Goal: Complete application form

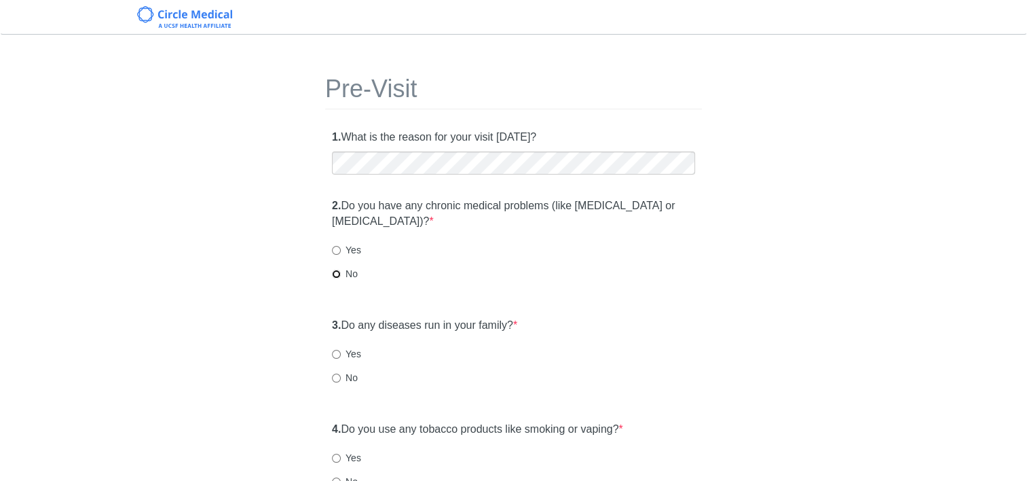
click at [335, 274] on input "No" at bounding box center [336, 273] width 9 height 9
radio input "true"
click at [336, 371] on label "No" at bounding box center [345, 378] width 26 height 14
click at [336, 373] on input "No" at bounding box center [336, 377] width 9 height 9
radio input "true"
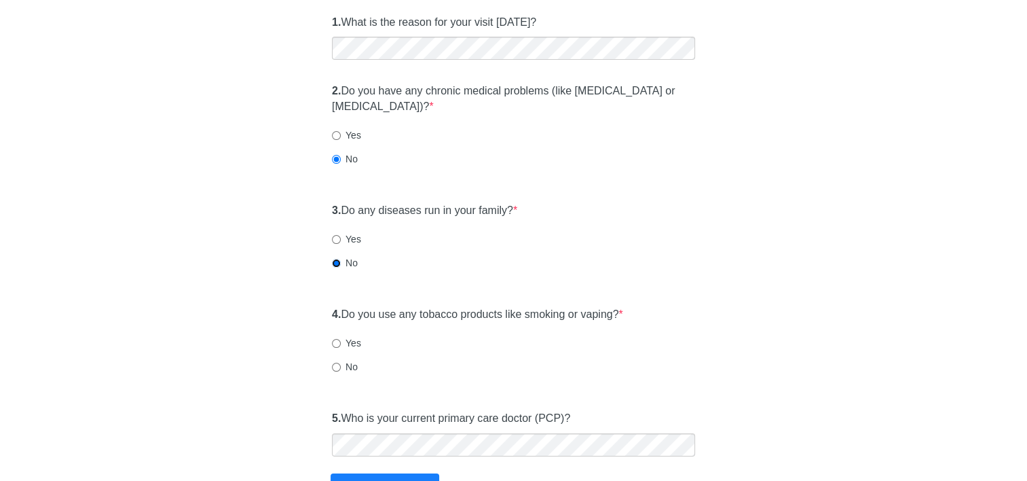
scroll to position [136, 0]
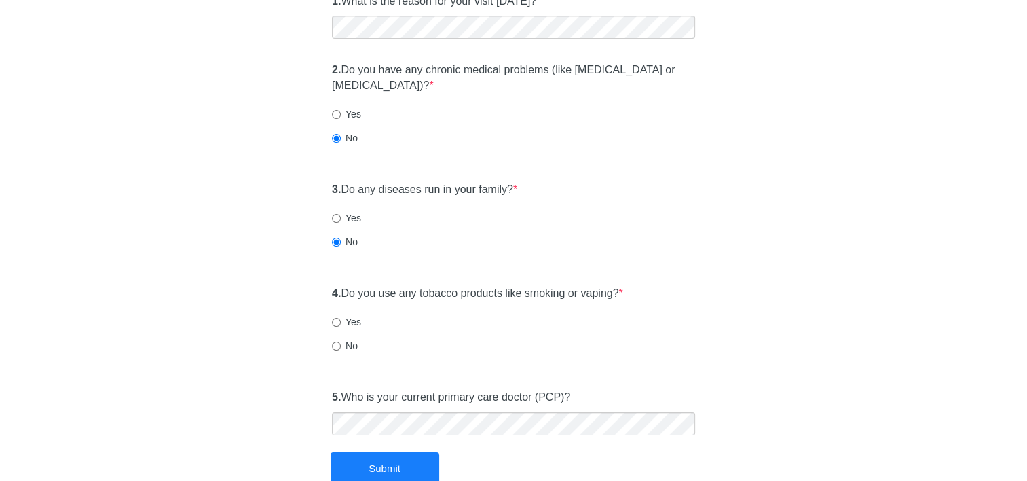
click at [334, 212] on label "Yes" at bounding box center [346, 218] width 29 height 14
click at [334, 214] on input "Yes" at bounding box center [336, 218] width 9 height 9
radio input "true"
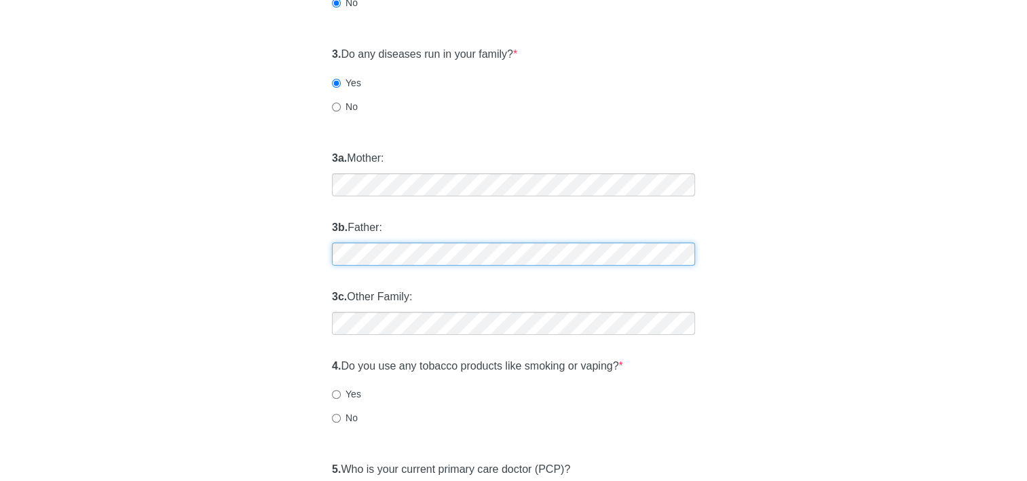
scroll to position [272, 0]
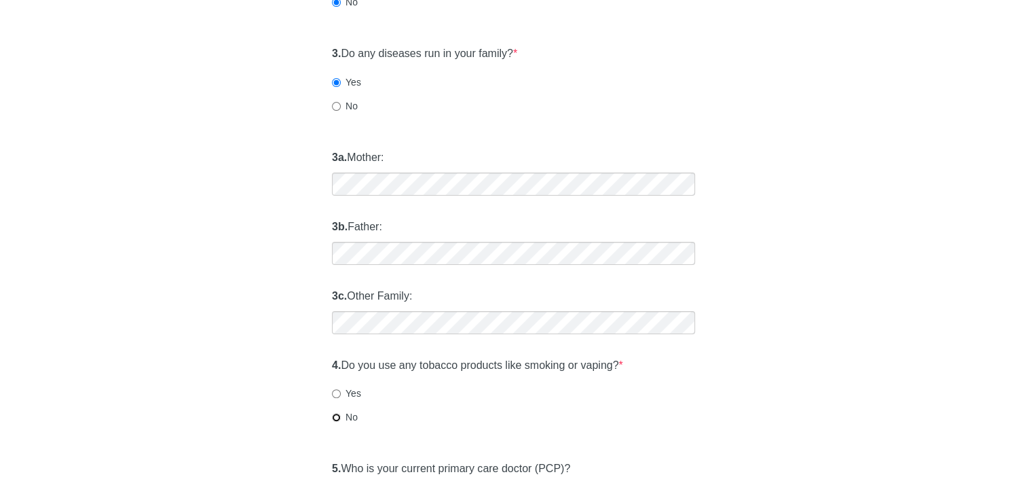
click at [337, 415] on input "No" at bounding box center [336, 417] width 9 height 9
radio input "true"
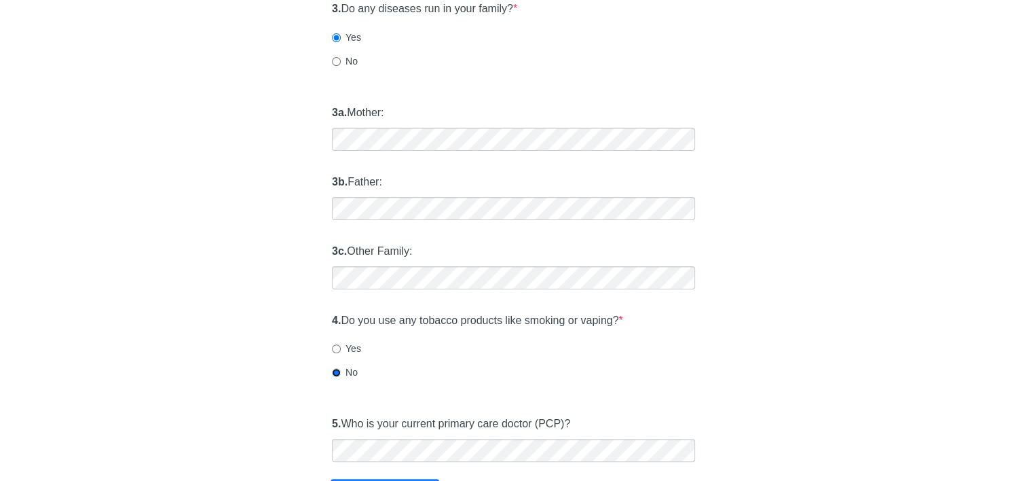
scroll to position [407, 0]
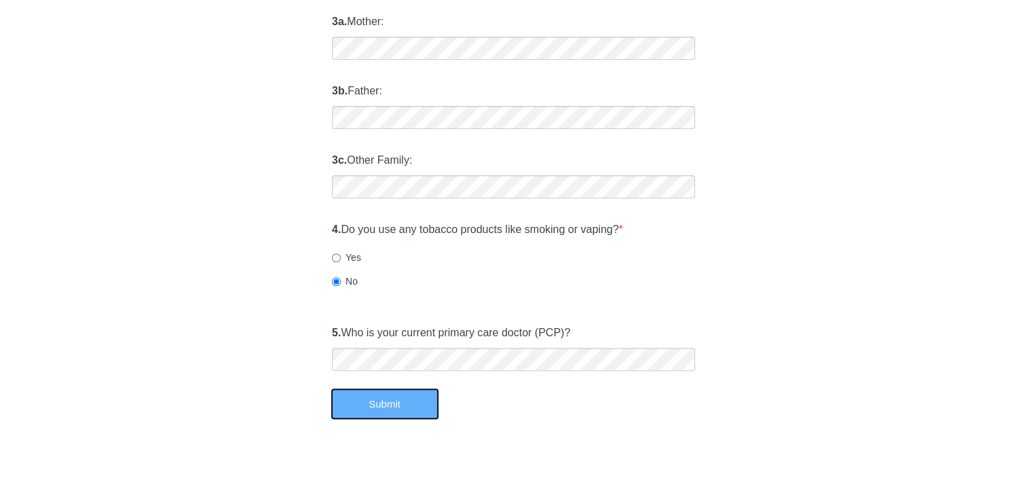
click at [407, 402] on button "Submit" at bounding box center [385, 404] width 109 height 32
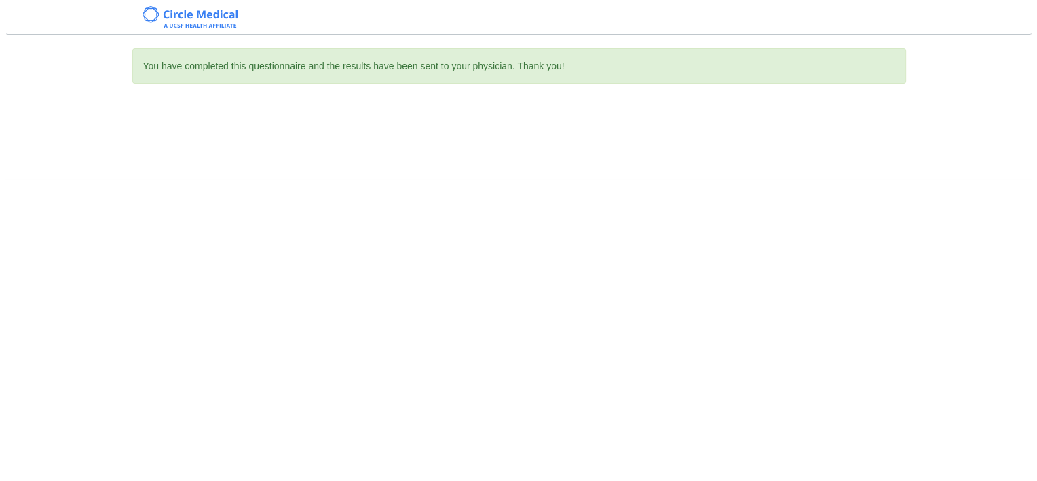
scroll to position [0, 0]
